Goal: Information Seeking & Learning: Learn about a topic

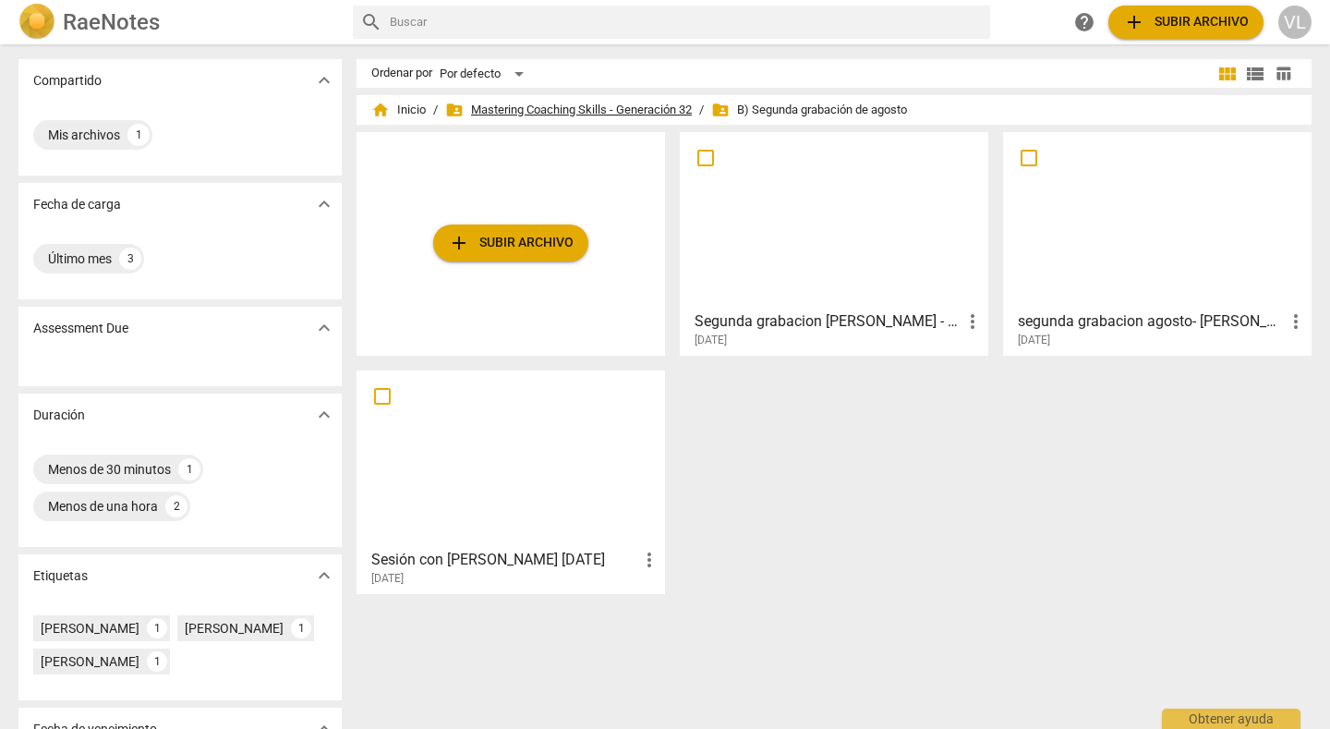
click at [572, 109] on span "folder_shared Mastering Coaching Skills - Generación 32" at bounding box center [568, 110] width 247 height 18
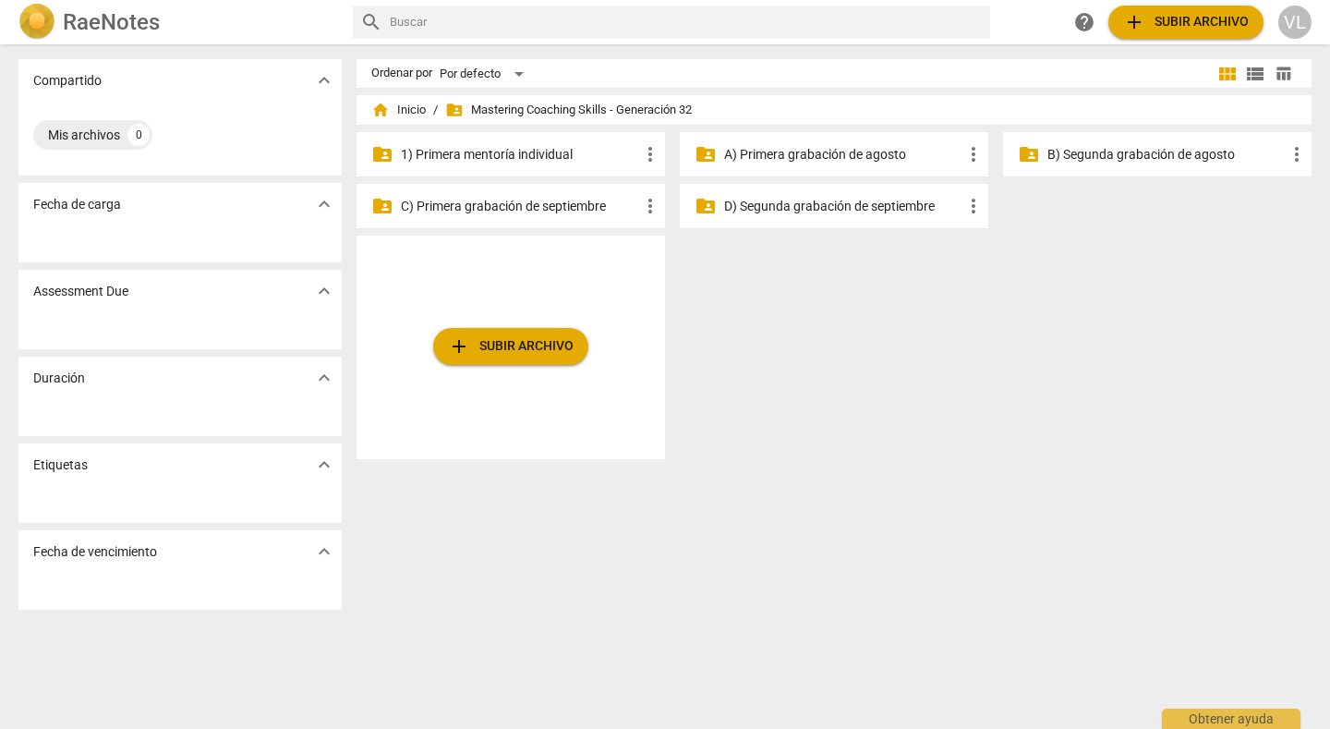
click at [528, 153] on p "1) Primera mentoría individual" at bounding box center [520, 154] width 238 height 19
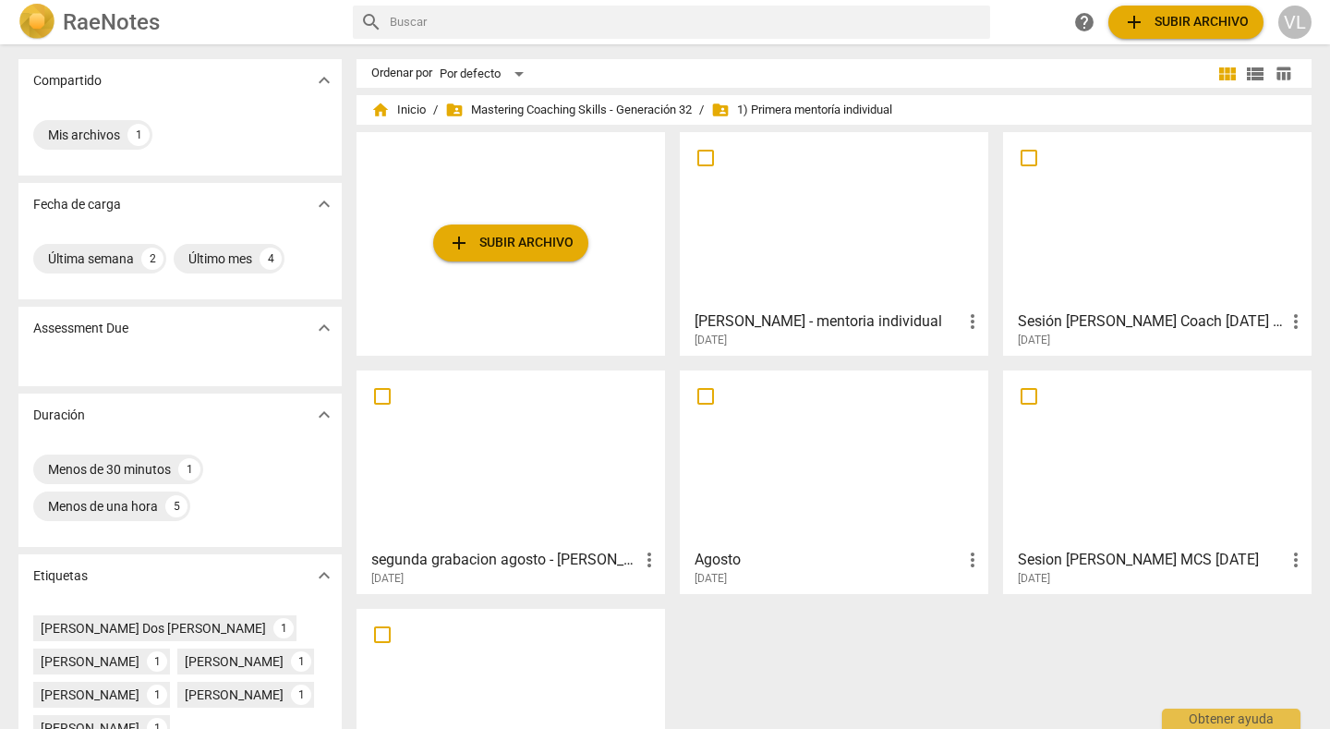
click at [826, 270] on div at bounding box center [834, 220] width 296 height 163
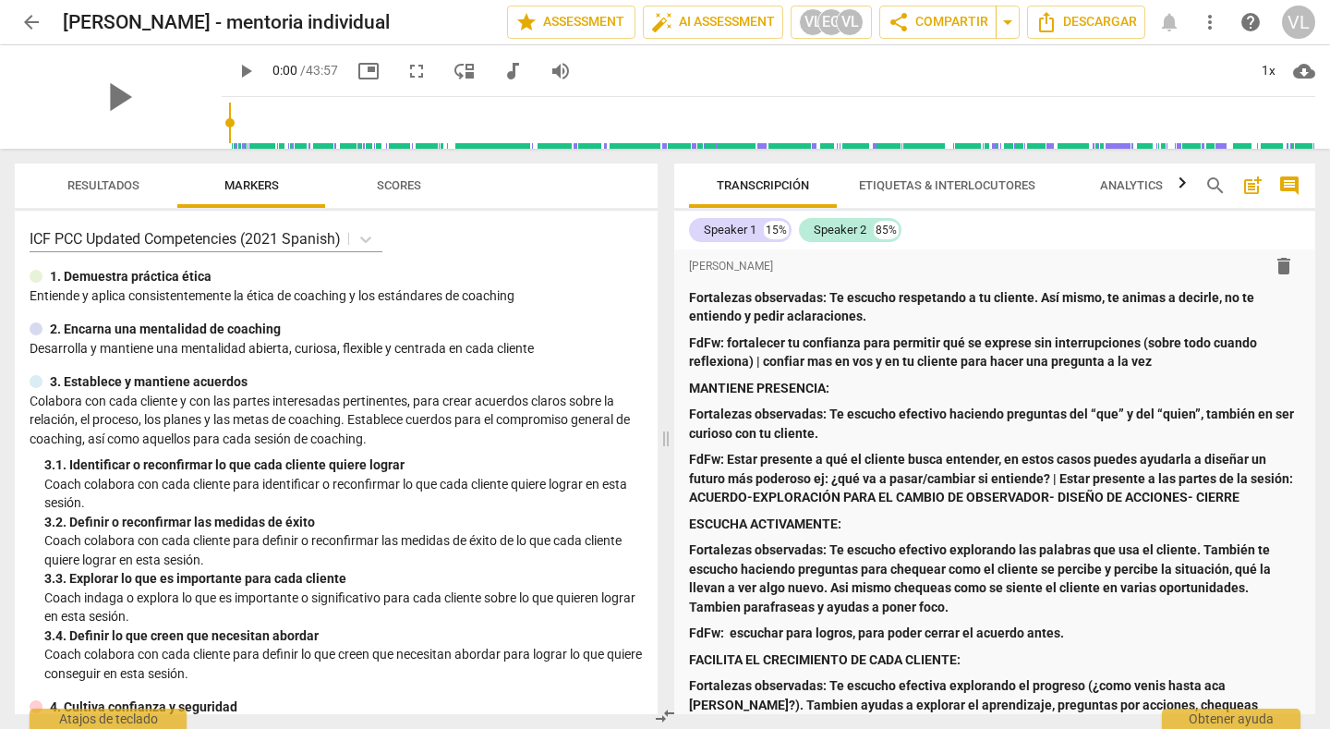
scroll to position [2901, 0]
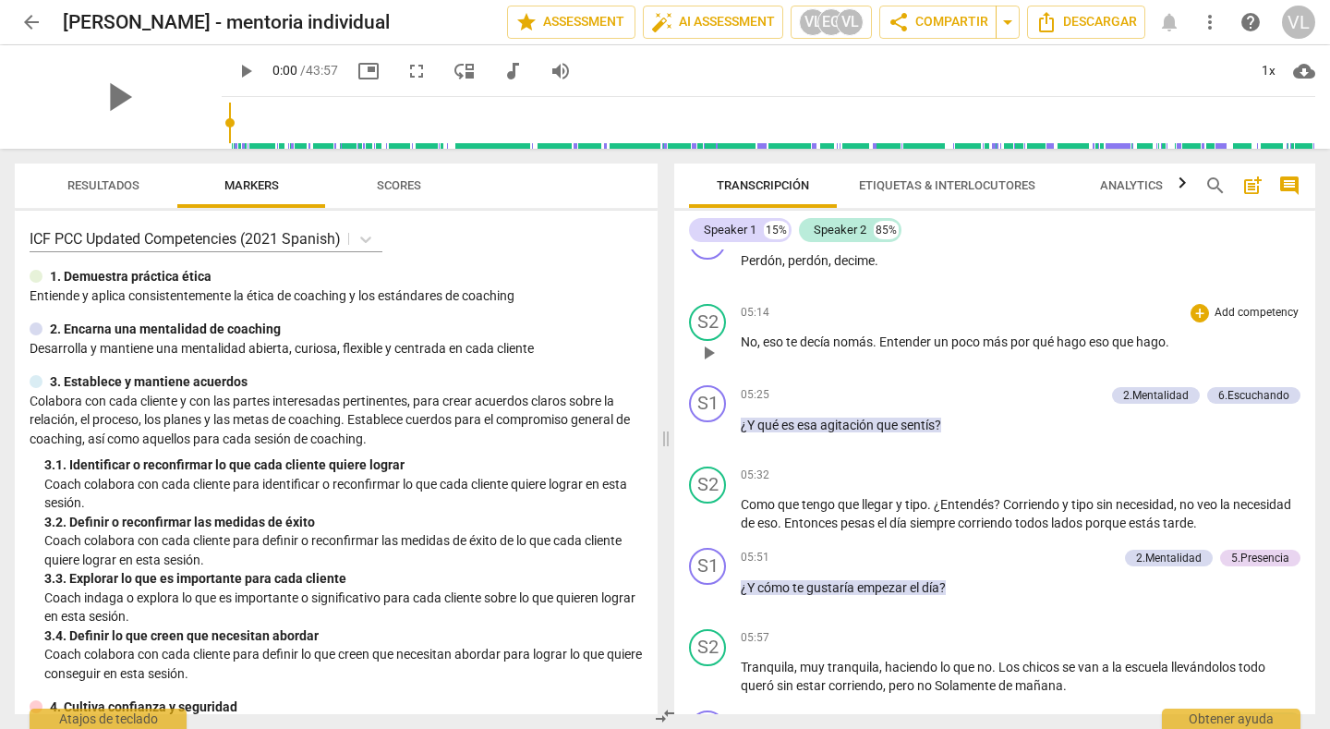
click at [1195, 352] on p "No , eso te decía nomás . Entender un poco más por qué hago eso que hago ." at bounding box center [1021, 342] width 560 height 19
